Goal: Information Seeking & Learning: Check status

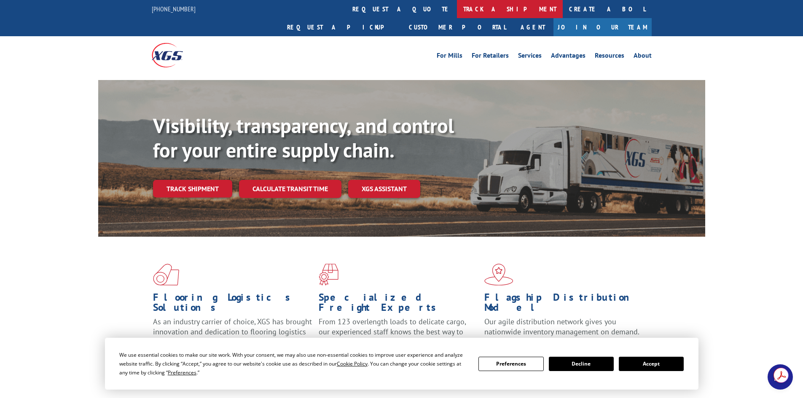
click at [457, 10] on link "track a shipment" at bounding box center [510, 9] width 106 height 18
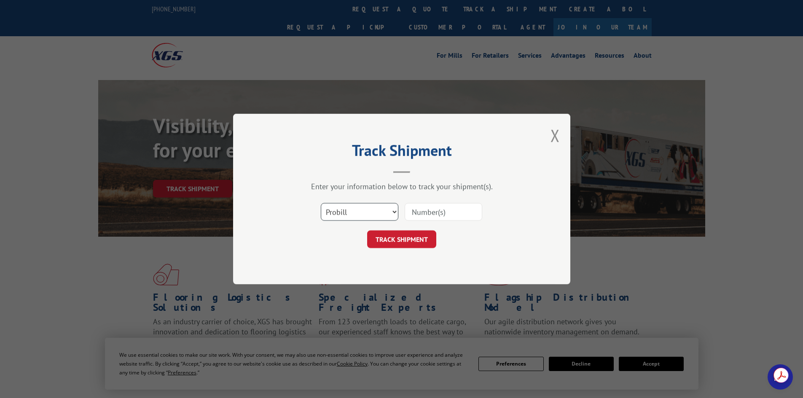
click at [358, 212] on select "Select category... Probill BOL PO" at bounding box center [360, 212] width 78 height 18
select select "po"
click at [321, 203] on select "Select category... Probill BOL PO" at bounding box center [360, 212] width 78 height 18
click at [414, 215] on input at bounding box center [444, 212] width 78 height 18
paste input "48508702"
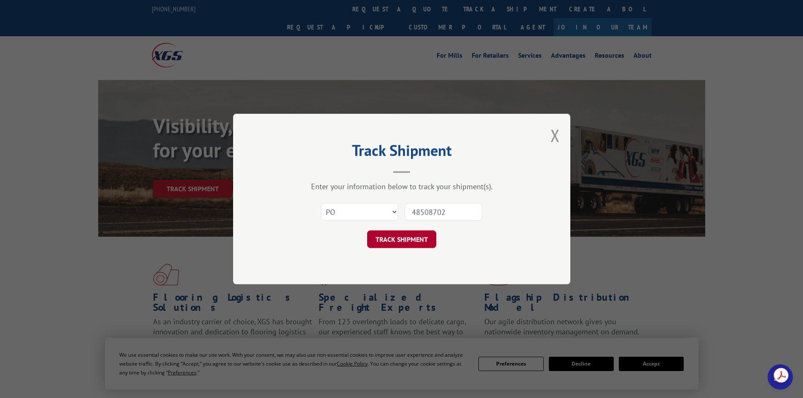
type input "48508702"
click at [404, 234] on button "TRACK SHIPMENT" at bounding box center [401, 240] width 69 height 18
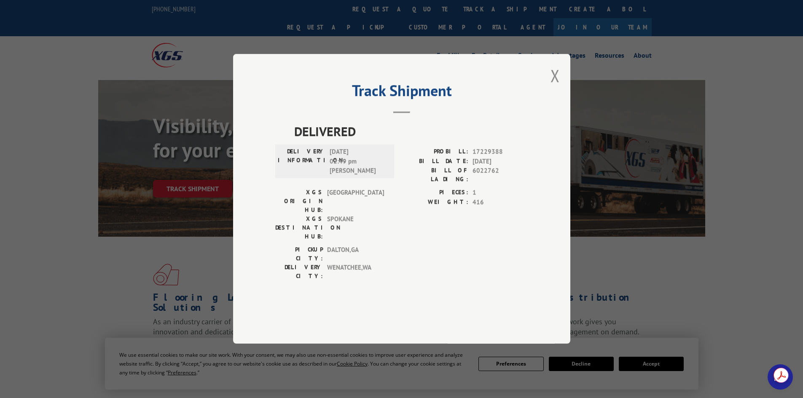
click at [548, 100] on div "Track Shipment DELIVERED DELIVERY INFORMATION: [DATE] 02:49 pm [PERSON_NAME] PR…" at bounding box center [401, 199] width 337 height 290
click at [551, 87] on button "Close modal" at bounding box center [555, 76] width 9 height 22
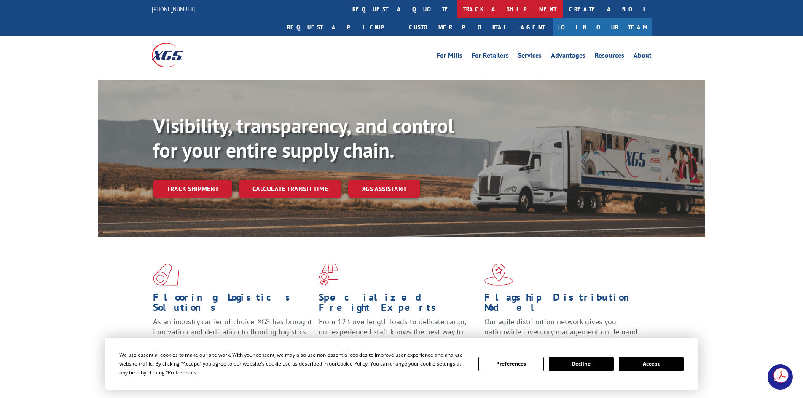
click at [457, 15] on link "track a shipment" at bounding box center [510, 9] width 106 height 18
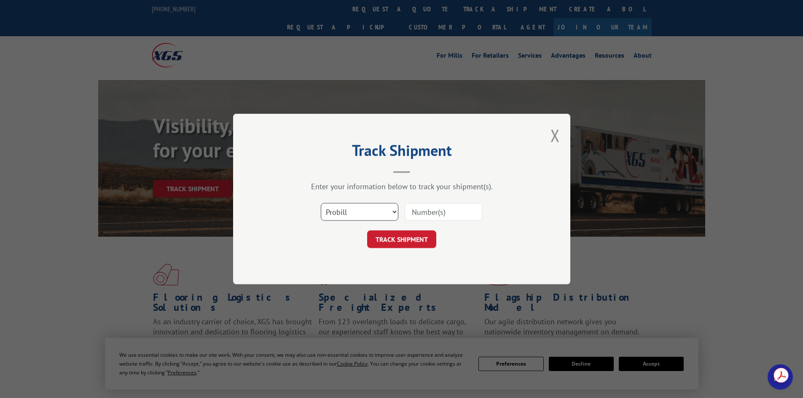
drag, startPoint x: 357, startPoint y: 212, endPoint x: 357, endPoint y: 217, distance: 5.1
click at [357, 212] on select "Select category... Probill BOL PO" at bounding box center [360, 212] width 78 height 18
select select "po"
click at [321, 203] on select "Select category... Probill BOL PO" at bounding box center [360, 212] width 78 height 18
click at [421, 212] on input at bounding box center [444, 212] width 78 height 18
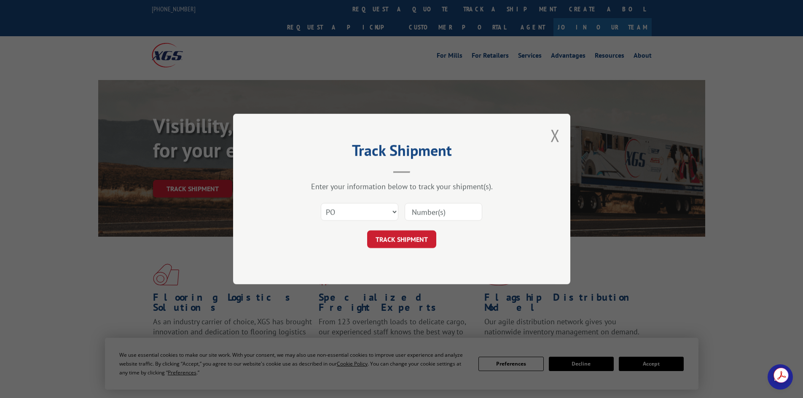
paste input "48508702"
type input "48508702"
click at [409, 241] on button "TRACK SHIPMENT" at bounding box center [401, 240] width 69 height 18
